Goal: Task Accomplishment & Management: Manage account settings

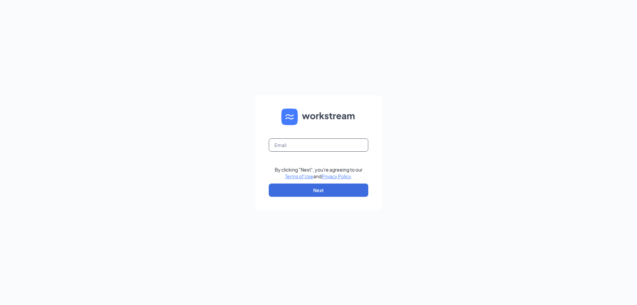
drag, startPoint x: 352, startPoint y: 142, endPoint x: 351, endPoint y: 148, distance: 5.7
click at [352, 142] on input "text" at bounding box center [319, 144] width 100 height 13
type input "[EMAIL_ADDRESS][DOMAIN_NAME]"
click at [324, 191] on button "Next" at bounding box center [319, 189] width 100 height 13
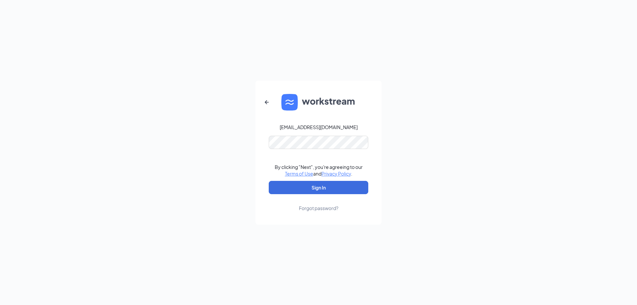
click at [340, 131] on form "[EMAIL_ADDRESS][DOMAIN_NAME] By clicking "Next", you're agreeing to our Terms o…" at bounding box center [318, 153] width 126 height 144
click at [338, 185] on button "Sign In" at bounding box center [319, 187] width 100 height 13
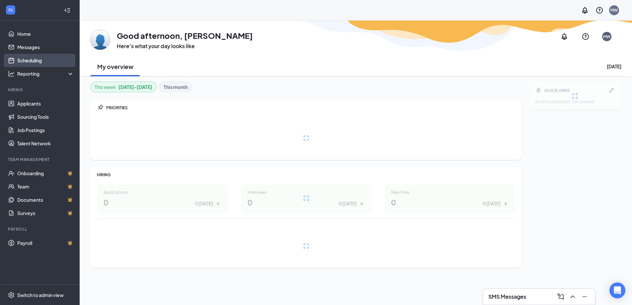
click at [27, 63] on link "Scheduling" at bounding box center [45, 60] width 57 height 13
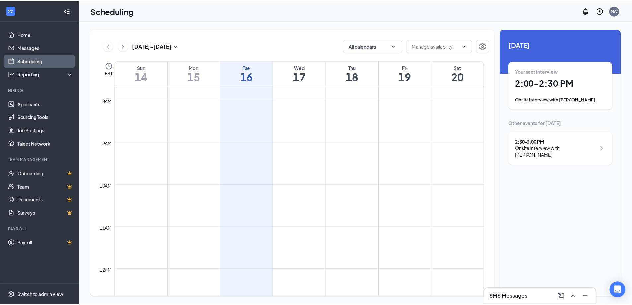
scroll to position [459, 0]
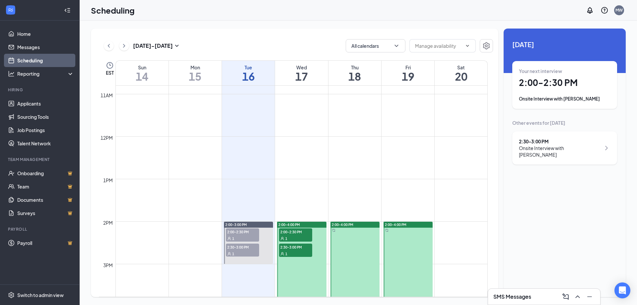
click at [237, 232] on span "2:00-2:30 PM" at bounding box center [242, 231] width 33 height 7
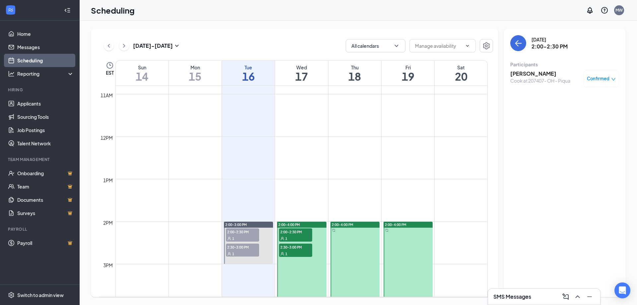
click at [539, 72] on h3 "[PERSON_NAME]" at bounding box center [540, 73] width 60 height 7
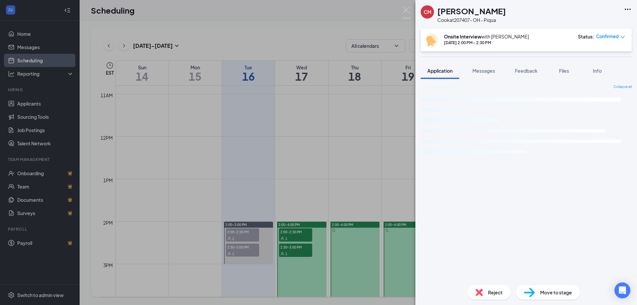
click at [483, 295] on div "Reject" at bounding box center [488, 292] width 43 height 15
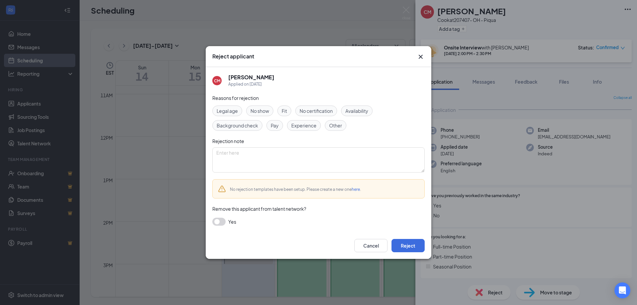
click at [260, 108] on span "No show" at bounding box center [259, 110] width 19 height 7
click at [393, 245] on button "Reject" at bounding box center [407, 245] width 33 height 13
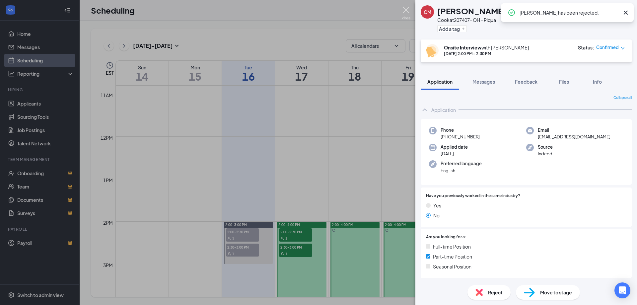
click at [405, 10] on img at bounding box center [406, 13] width 8 height 13
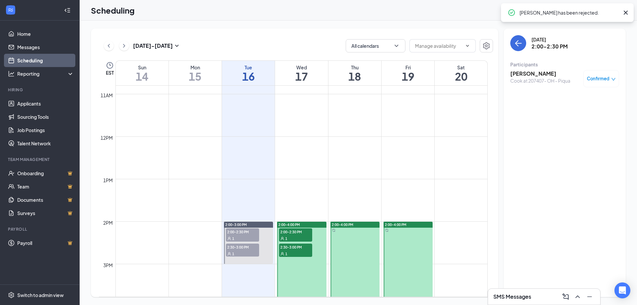
click at [252, 255] on div "1" at bounding box center [242, 253] width 33 height 7
click at [229, 246] on span "2:30-3:00 PM" at bounding box center [242, 246] width 33 height 7
click at [535, 70] on h3 "[PERSON_NAME]" at bounding box center [540, 73] width 60 height 7
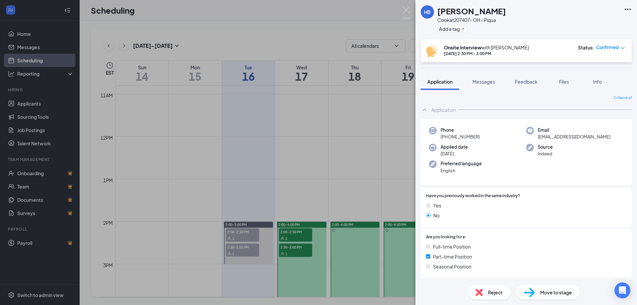
click at [484, 296] on div "Reject" at bounding box center [488, 292] width 43 height 15
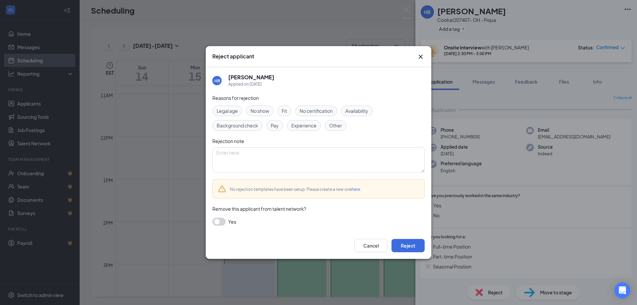
click at [259, 112] on span "No show" at bounding box center [259, 110] width 19 height 7
click at [411, 244] on button "Reject" at bounding box center [407, 245] width 33 height 13
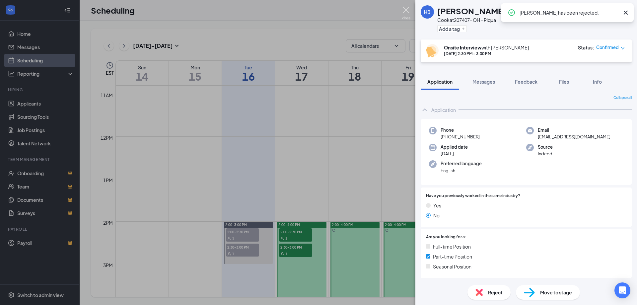
drag, startPoint x: 409, startPoint y: 14, endPoint x: 402, endPoint y: 34, distance: 21.1
click at [408, 14] on img at bounding box center [406, 13] width 8 height 13
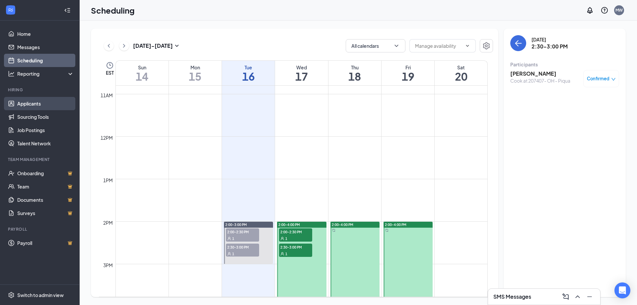
click at [60, 106] on link "Applicants" at bounding box center [45, 103] width 57 height 13
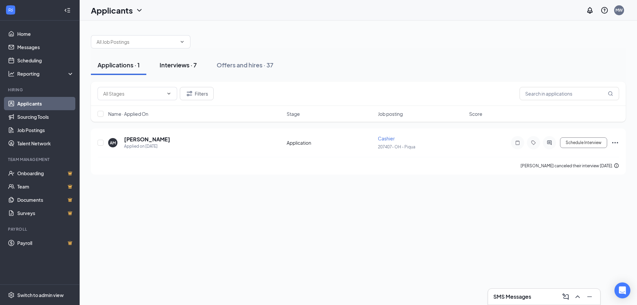
click at [179, 70] on button "Interviews · 7" at bounding box center [178, 65] width 50 height 20
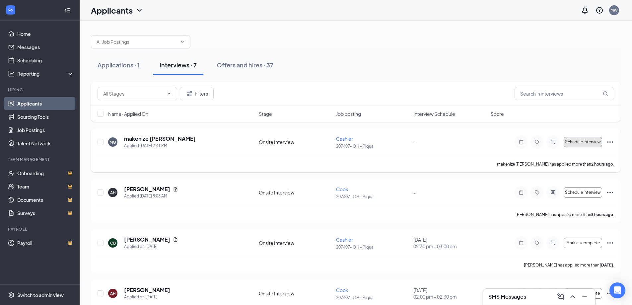
click at [583, 147] on button "Schedule interview" at bounding box center [583, 142] width 38 height 11
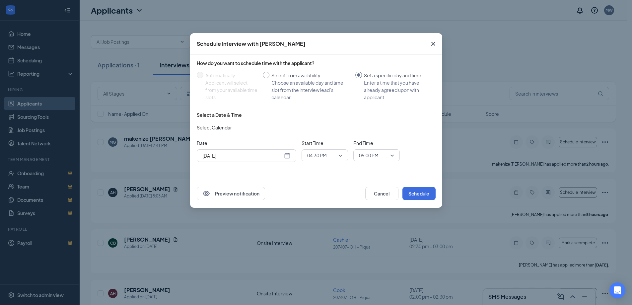
click at [338, 89] on div "Choose an available day and time slot from the interview lead’s calendar" at bounding box center [310, 90] width 79 height 22
click at [269, 78] on input "Select from availability Choose an available day and time slot from the intervi…" at bounding box center [266, 75] width 7 height 7
radio input "true"
radio input "false"
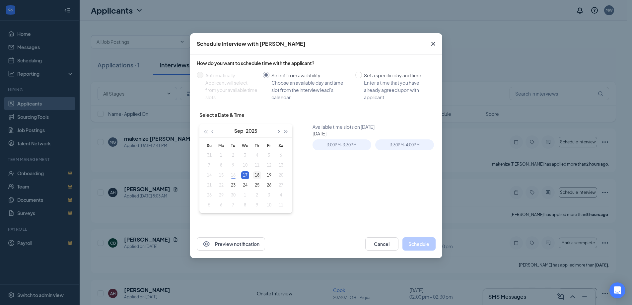
click at [259, 174] on div "18" at bounding box center [257, 175] width 8 height 8
type input "[DATE]"
click at [416, 160] on div "3:30PM - 4:00PM" at bounding box center [404, 159] width 59 height 11
click at [425, 249] on button "Schedule" at bounding box center [418, 243] width 33 height 13
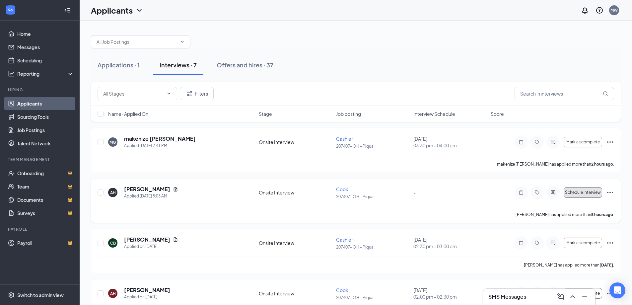
click at [582, 190] on span "Schedule interview" at bounding box center [583, 192] width 36 height 5
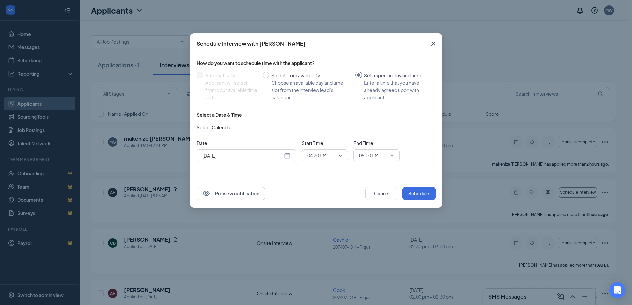
click at [298, 82] on div "Choose an available day and time slot from the interview lead’s calendar" at bounding box center [310, 90] width 79 height 22
click at [269, 78] on input "Select from availability Choose an available day and time slot from the intervi…" at bounding box center [266, 75] width 7 height 7
radio input "true"
radio input "false"
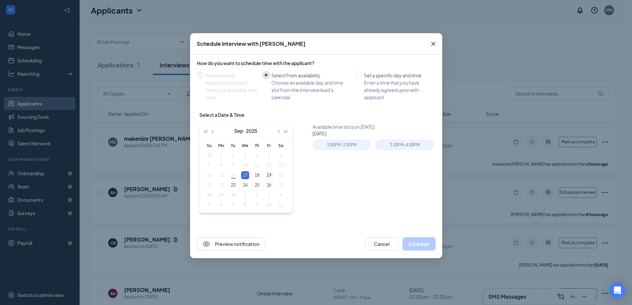
type input "[DATE]"
click at [271, 175] on div "19" at bounding box center [269, 175] width 8 height 8
click at [346, 164] on div "3:00PM - 3:30PM" at bounding box center [341, 159] width 59 height 11
click at [418, 244] on button "Schedule" at bounding box center [418, 243] width 33 height 13
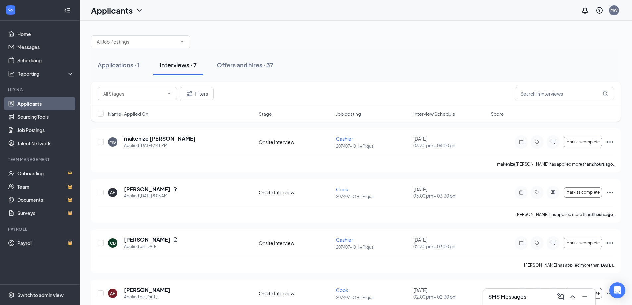
drag, startPoint x: 433, startPoint y: 113, endPoint x: 433, endPoint y: 117, distance: 4.0
click at [433, 117] on div "Name · Applied On Stage Job posting Interview Schedule Score" at bounding box center [356, 114] width 530 height 16
